Goal: Information Seeking & Learning: Find specific fact

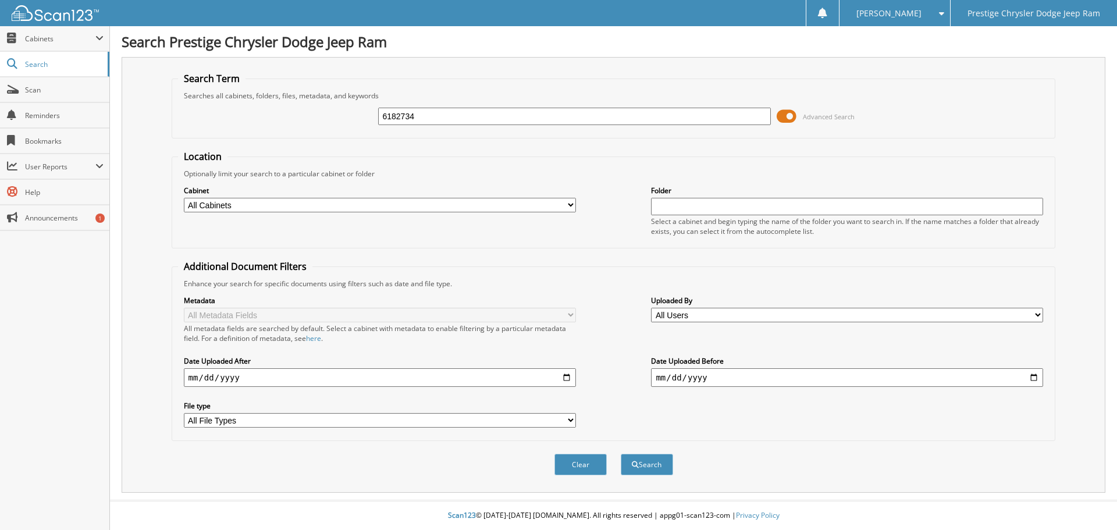
type input "6182734"
click at [620, 454] on button "Search" at bounding box center [646, 465] width 52 height 22
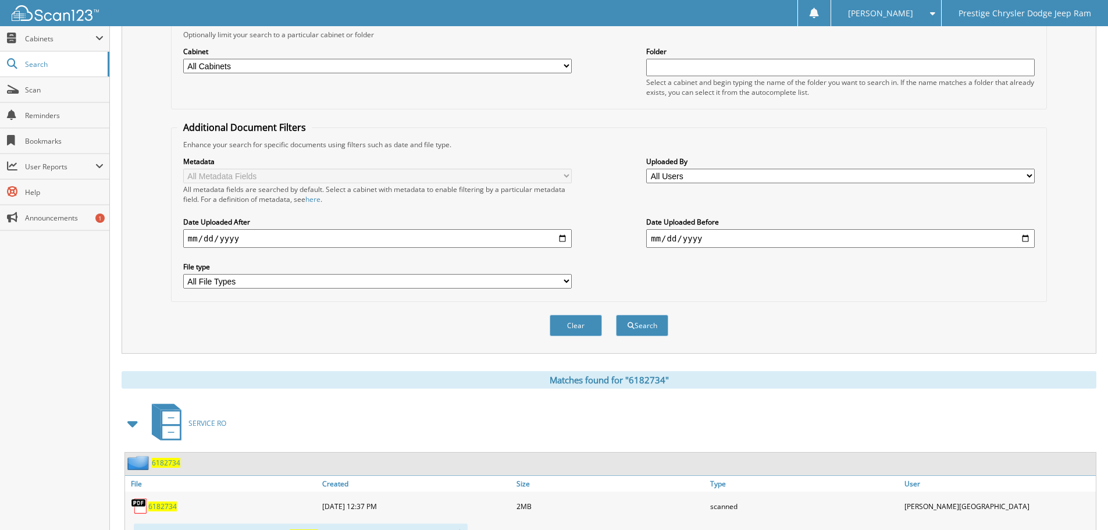
scroll to position [191, 0]
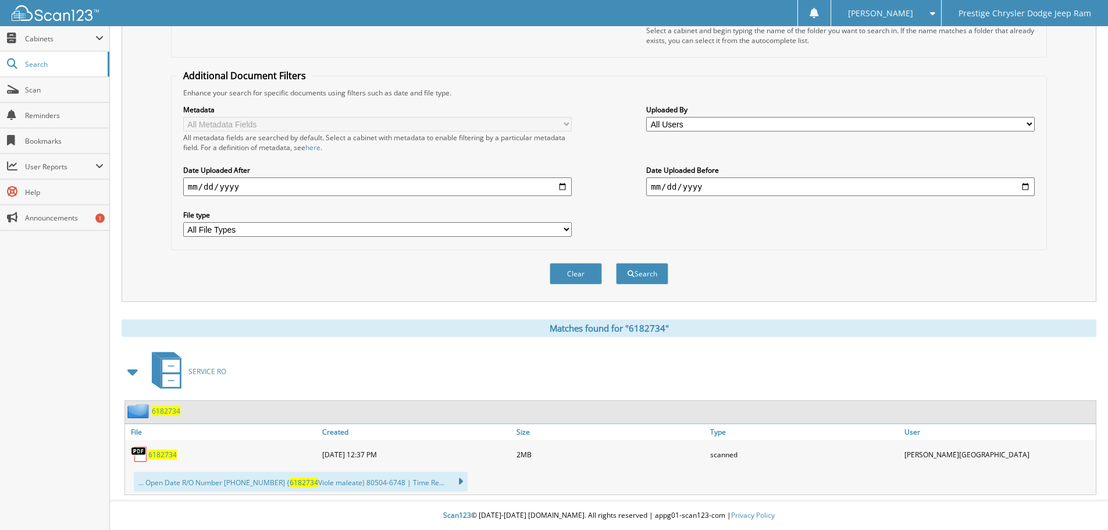
click at [165, 461] on div "6182734" at bounding box center [222, 454] width 194 height 23
click at [165, 453] on span "6182734" at bounding box center [162, 455] width 28 height 10
